Goal: Task Accomplishment & Management: Complete application form

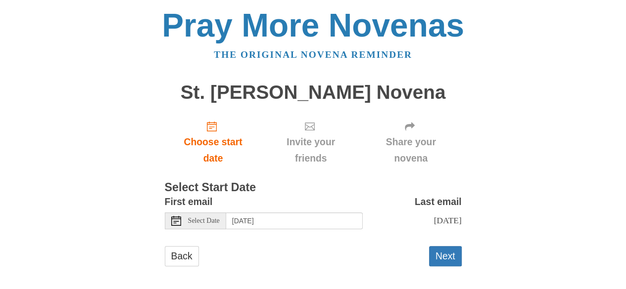
scroll to position [16, 0]
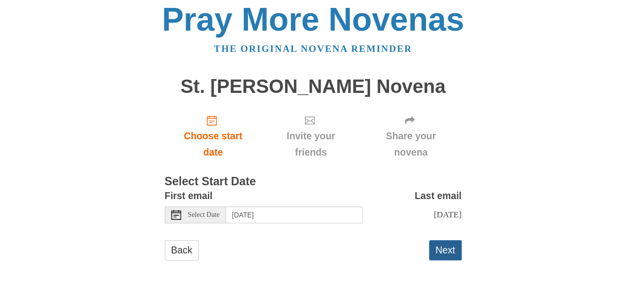
click at [445, 247] on button "Next" at bounding box center [445, 250] width 33 height 20
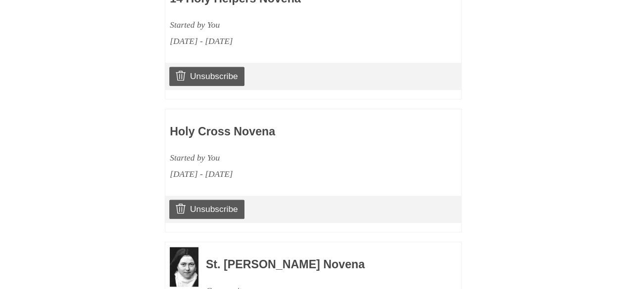
scroll to position [645, 0]
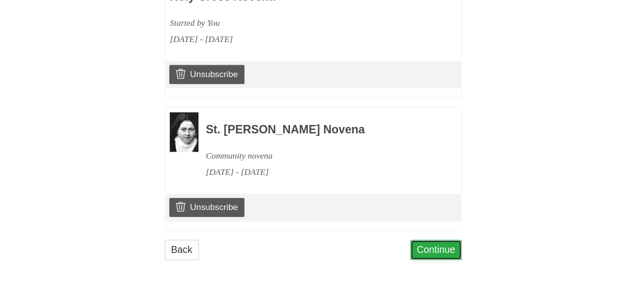
click at [448, 256] on link "Continue" at bounding box center [435, 250] width 51 height 20
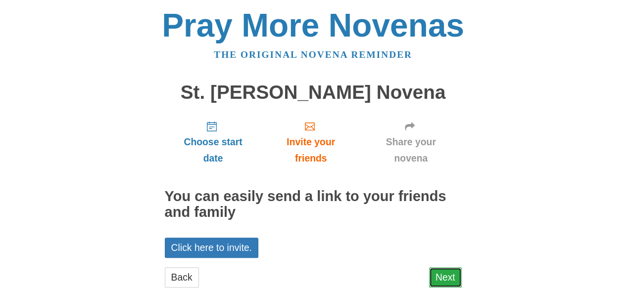
click at [448, 276] on link "Next" at bounding box center [445, 278] width 33 height 20
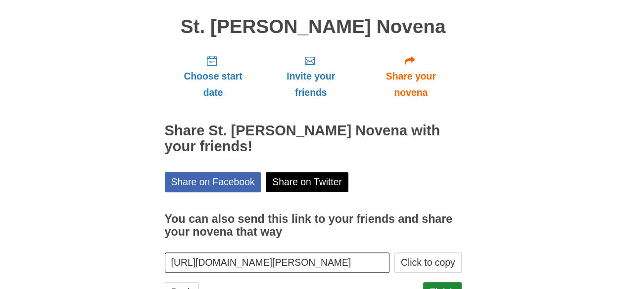
scroll to position [107, 0]
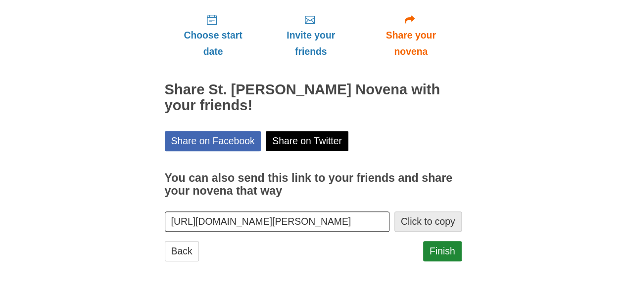
click at [443, 222] on button "Click to copy" at bounding box center [427, 222] width 67 height 20
